Goal: Task Accomplishment & Management: Understand process/instructions

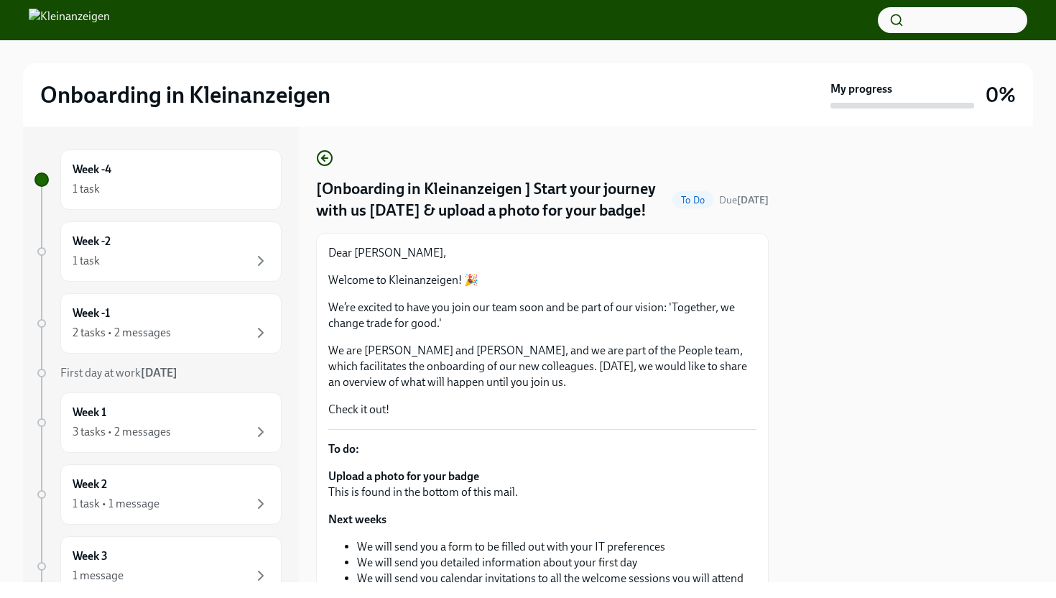
scroll to position [376, 0]
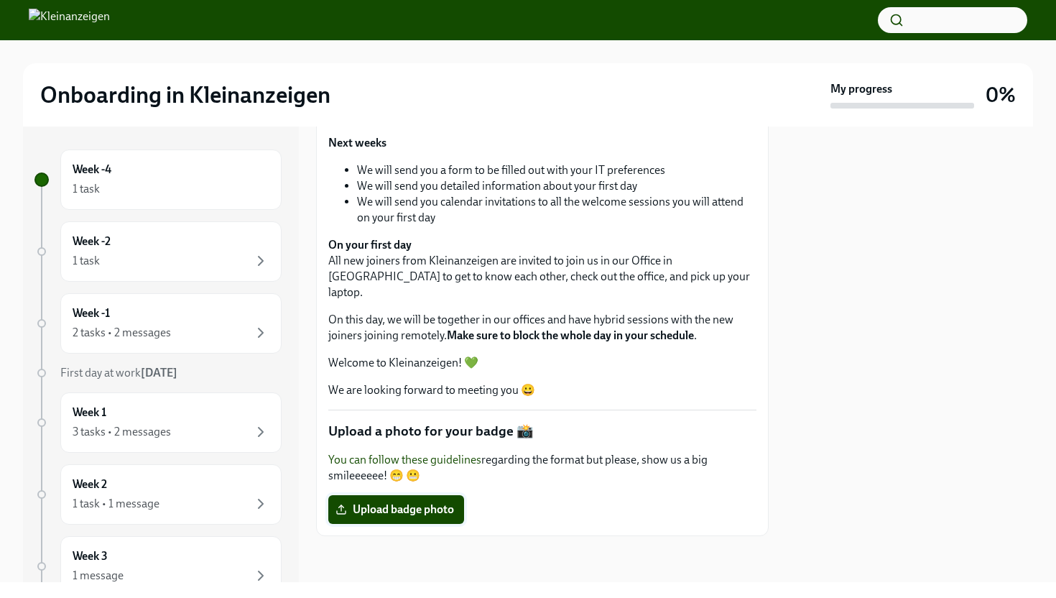
click at [433, 515] on span "Upload badge photo" at bounding box center [396, 509] width 116 height 14
click at [0, 0] on input "Upload badge photo" at bounding box center [0, 0] width 0 height 0
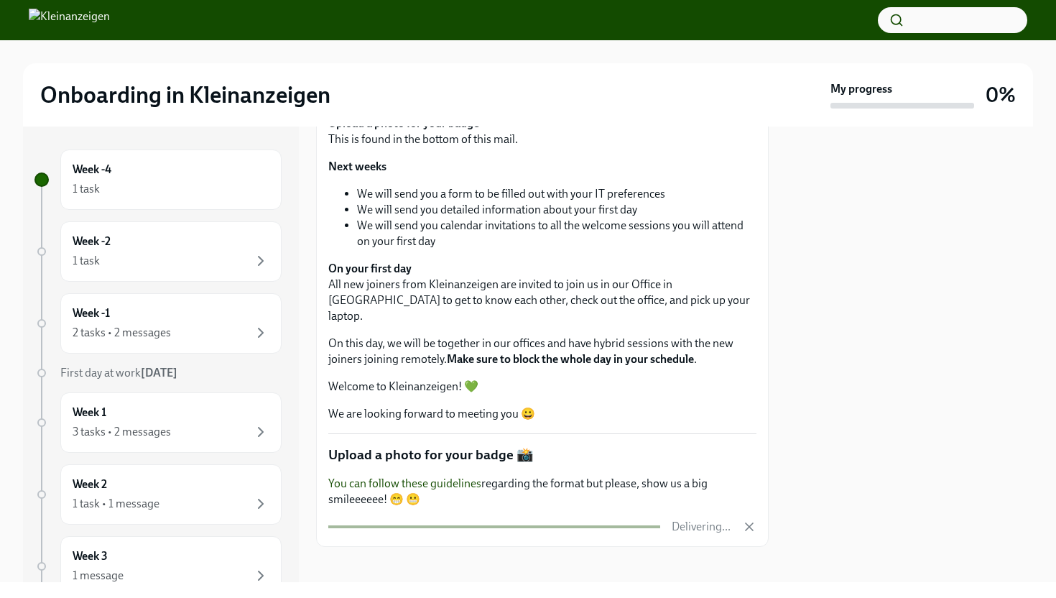
scroll to position [364, 0]
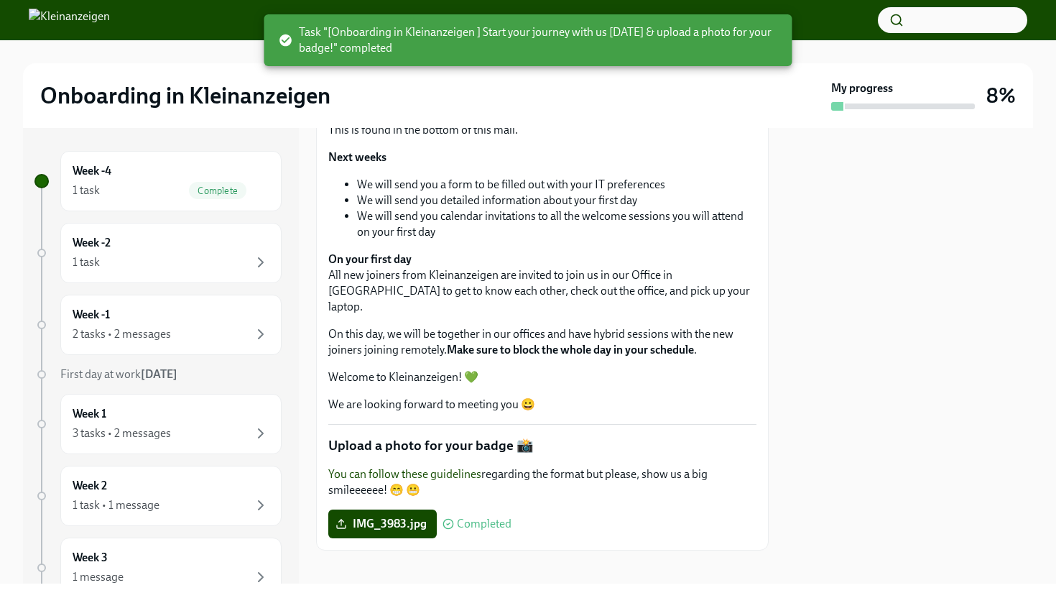
click at [810, 193] on div at bounding box center [909, 355] width 247 height 455
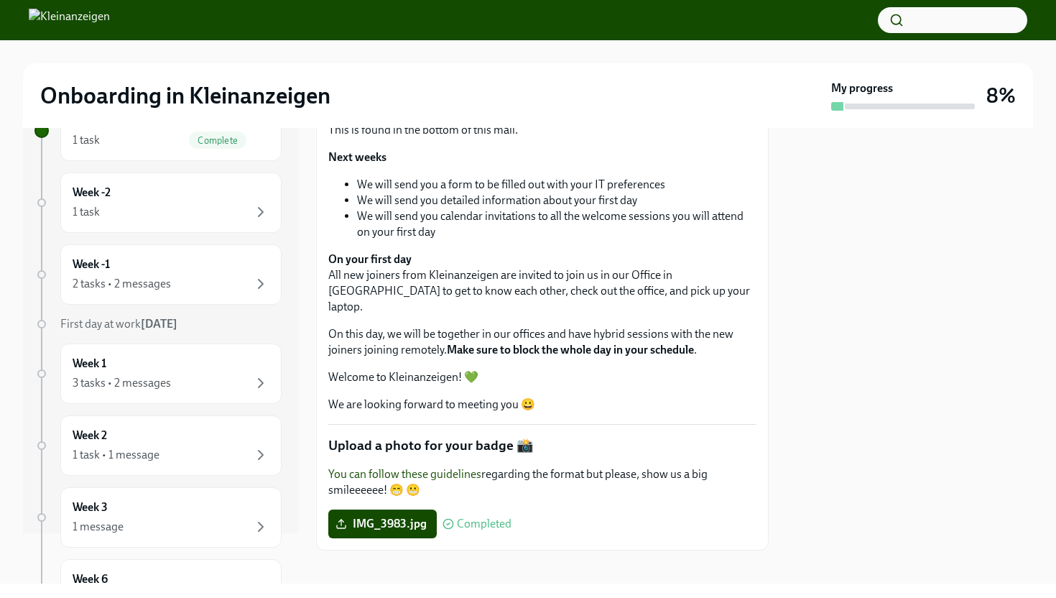
scroll to position [69, 0]
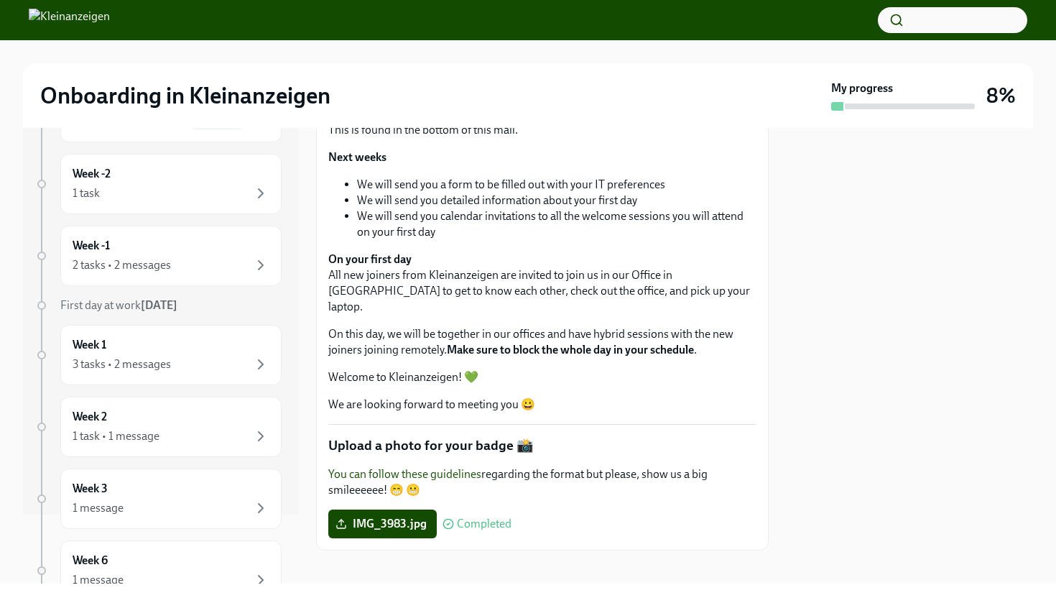
click at [137, 369] on div "3 tasks • 2 messages" at bounding box center [122, 364] width 98 height 16
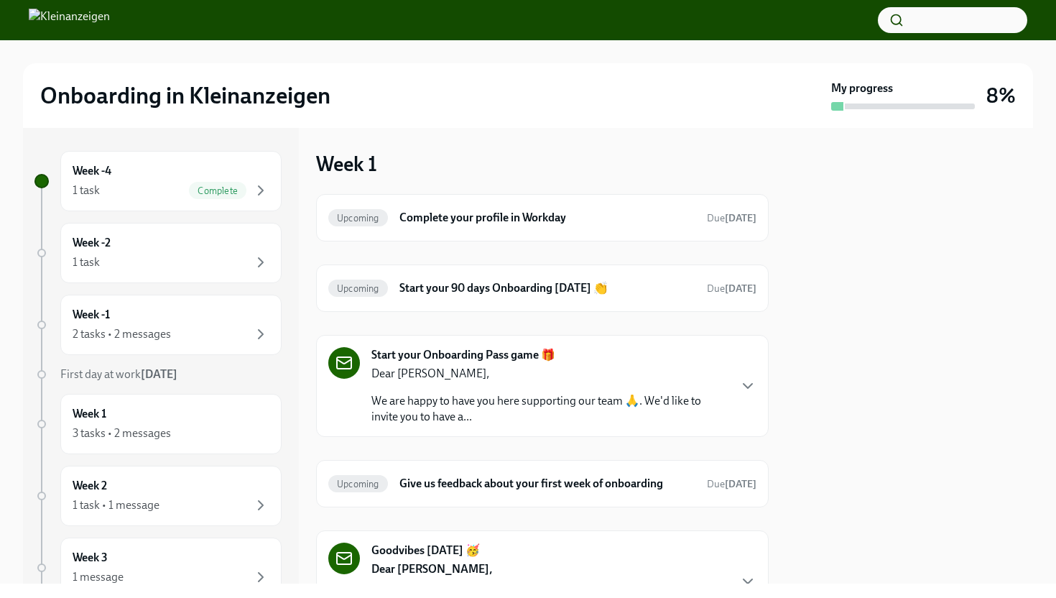
click at [512, 411] on p "We are happy to have you here supporting our team 🙏. We'd like to invite you to…" at bounding box center [549, 409] width 356 height 32
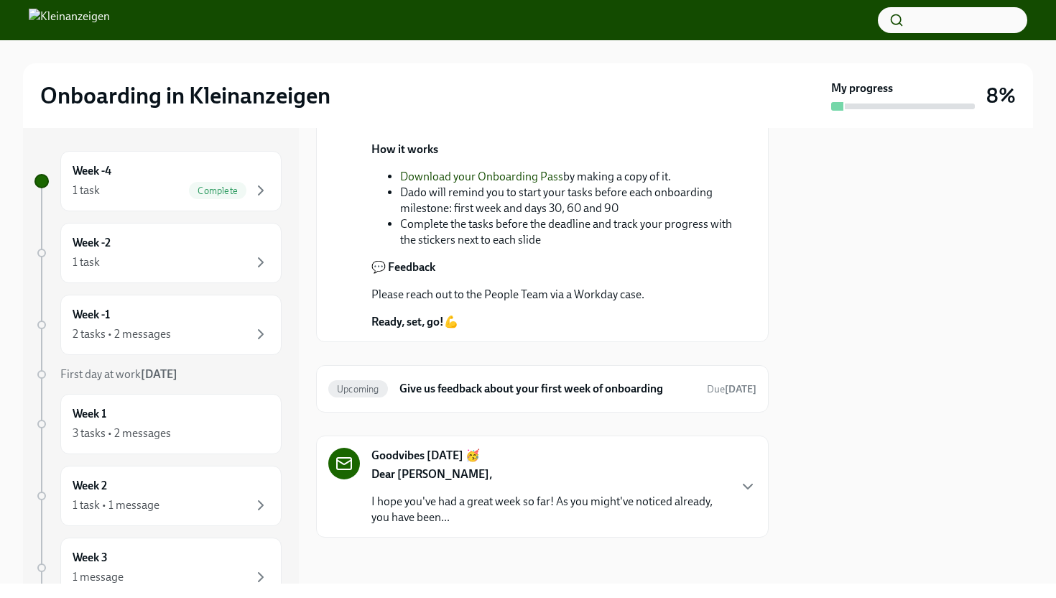
scroll to position [818, 0]
click at [491, 488] on div "Dear [PERSON_NAME], I hope you've had a great week so far! As you might've noti…" at bounding box center [549, 495] width 356 height 59
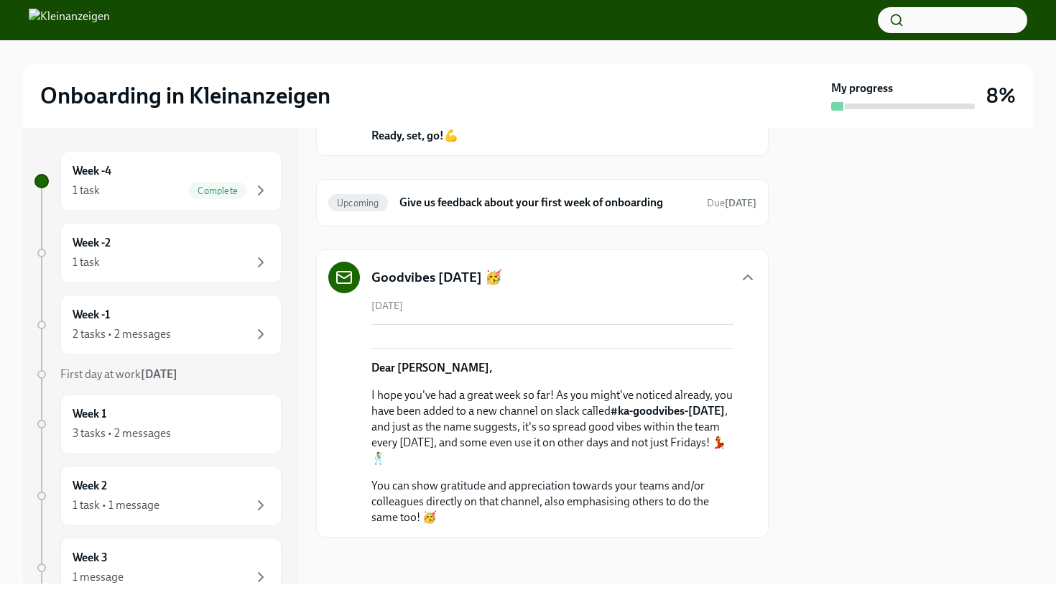
scroll to position [1139, 0]
click at [170, 241] on div "Week -2 1 task" at bounding box center [171, 253] width 197 height 36
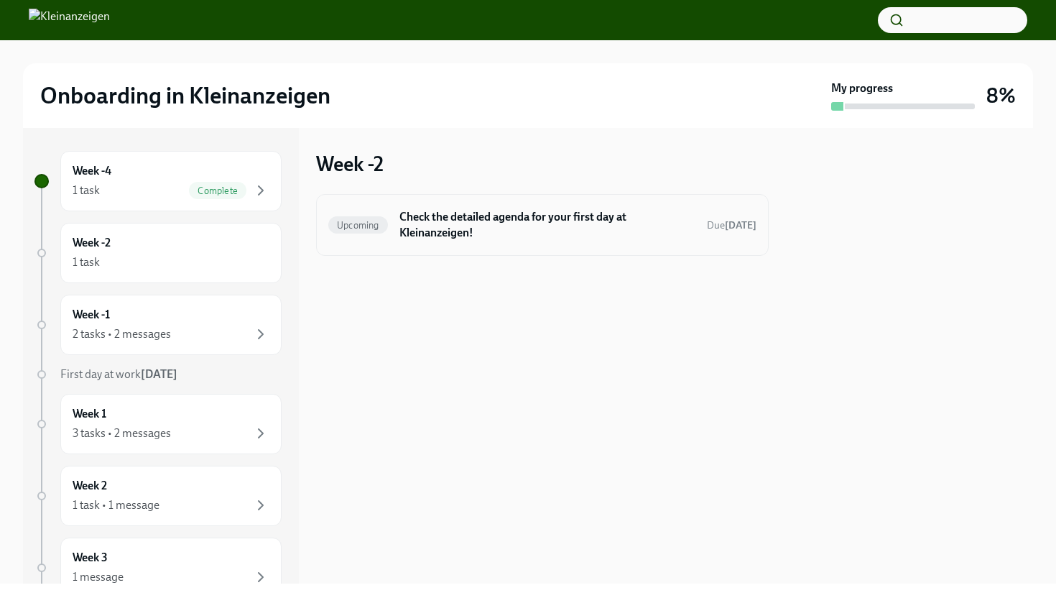
click at [463, 231] on h6 "Check the detailed agenda for your first day at Kleinanzeigen!" at bounding box center [547, 225] width 296 height 32
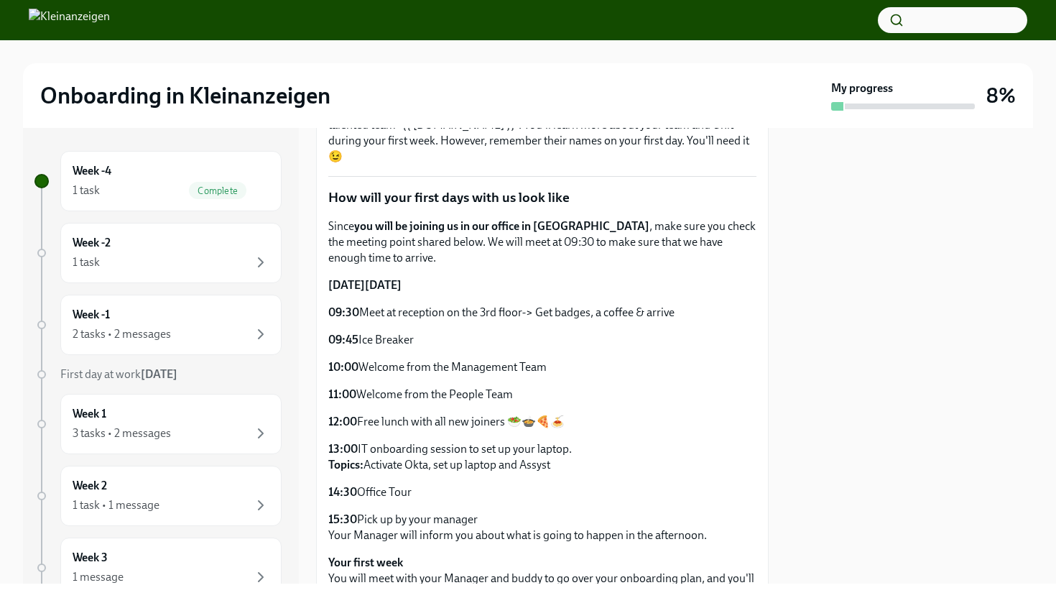
scroll to position [248, 0]
